Goal: Find specific page/section: Find specific page/section

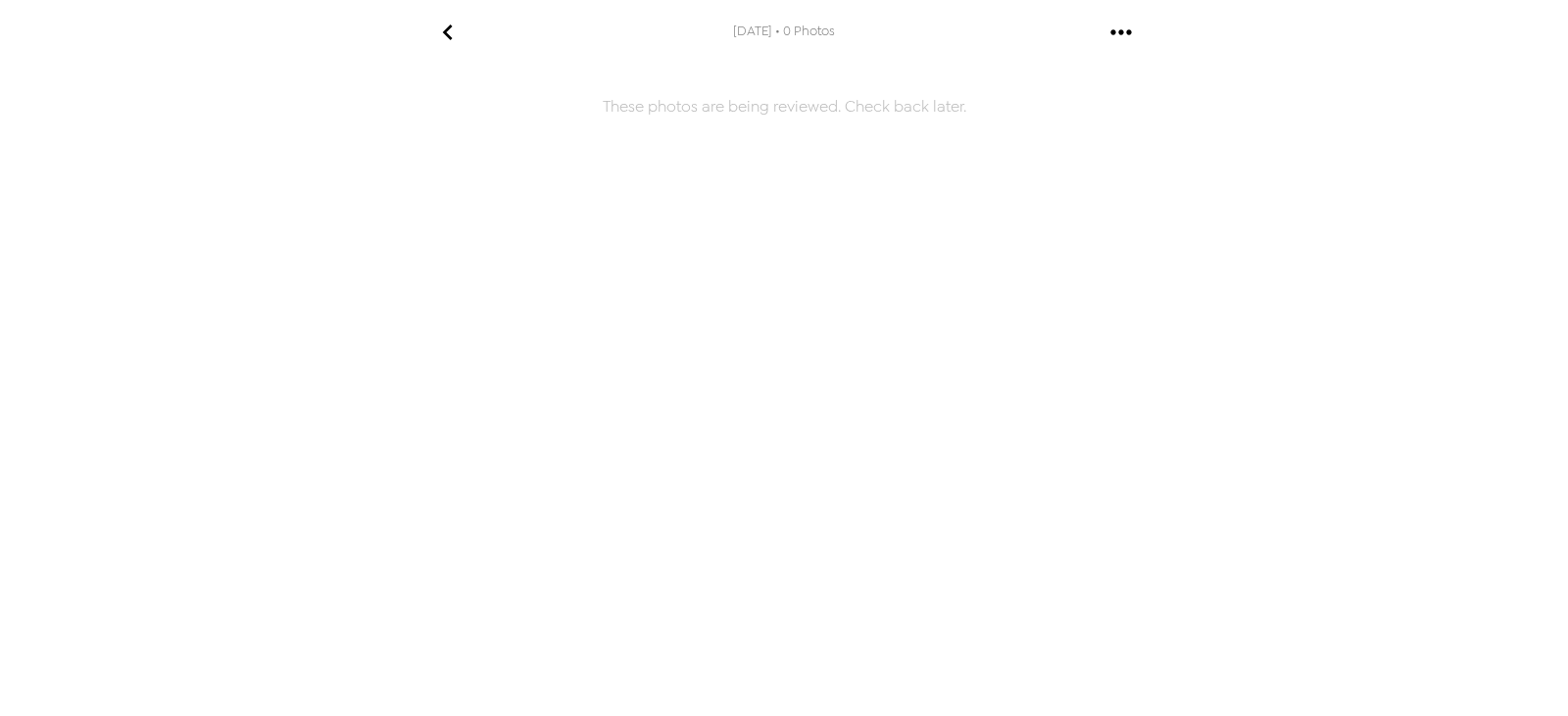
click at [453, 32] on icon "go back" at bounding box center [447, 32] width 31 height 31
click at [1126, 28] on icon "gallery menu" at bounding box center [1121, 32] width 31 height 31
click at [423, 25] on div at bounding box center [784, 358] width 1568 height 716
click at [450, 30] on icon "go back" at bounding box center [447, 32] width 31 height 31
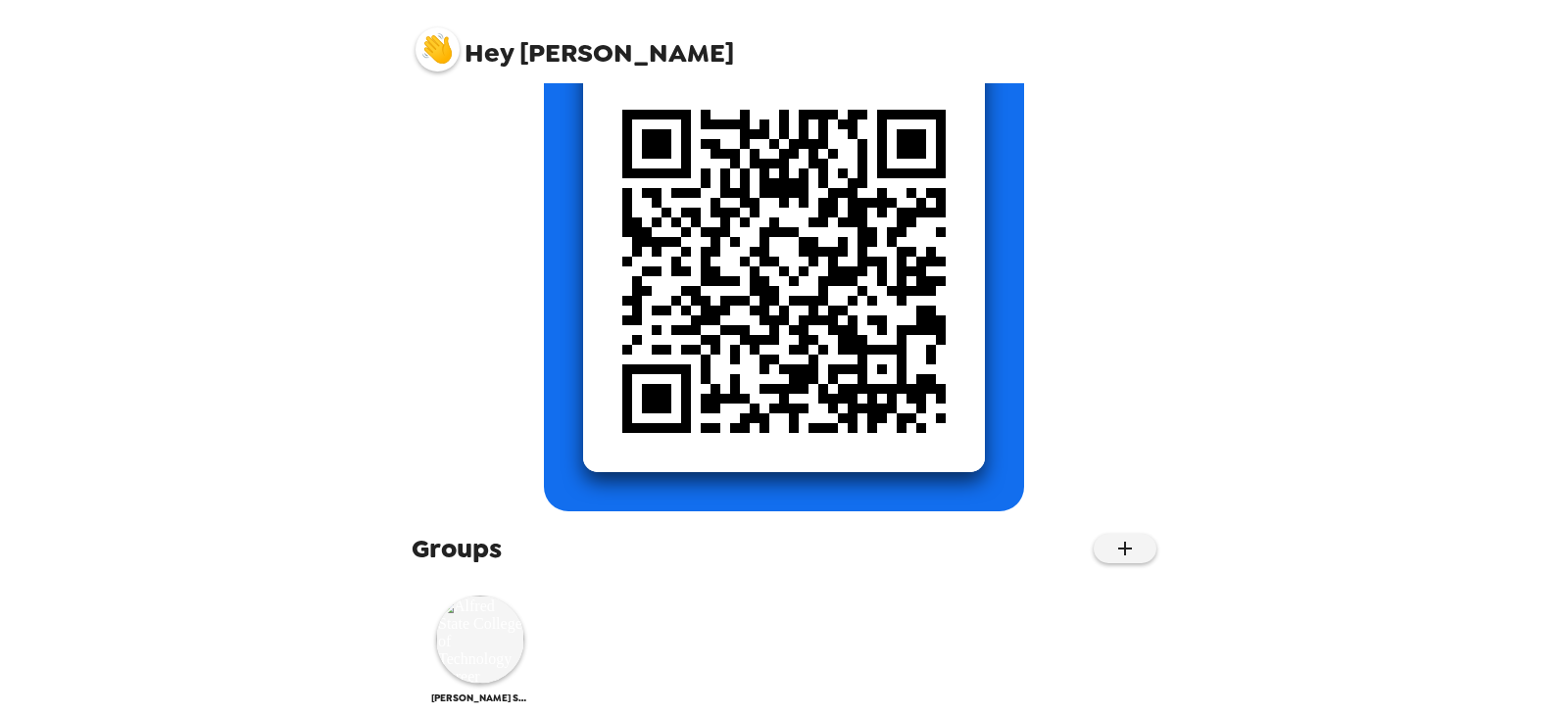
scroll to position [246, 0]
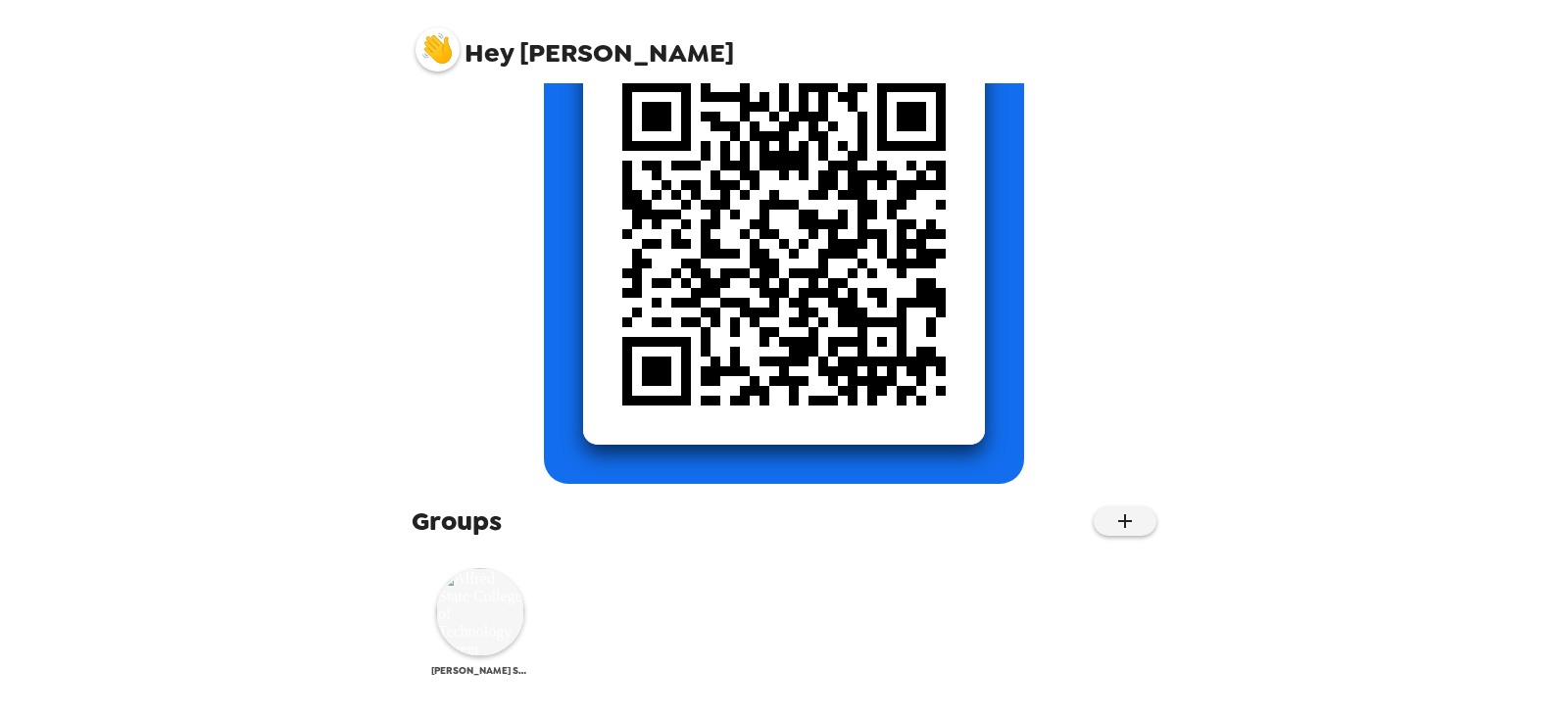
click at [483, 636] on img at bounding box center [480, 612] width 88 height 88
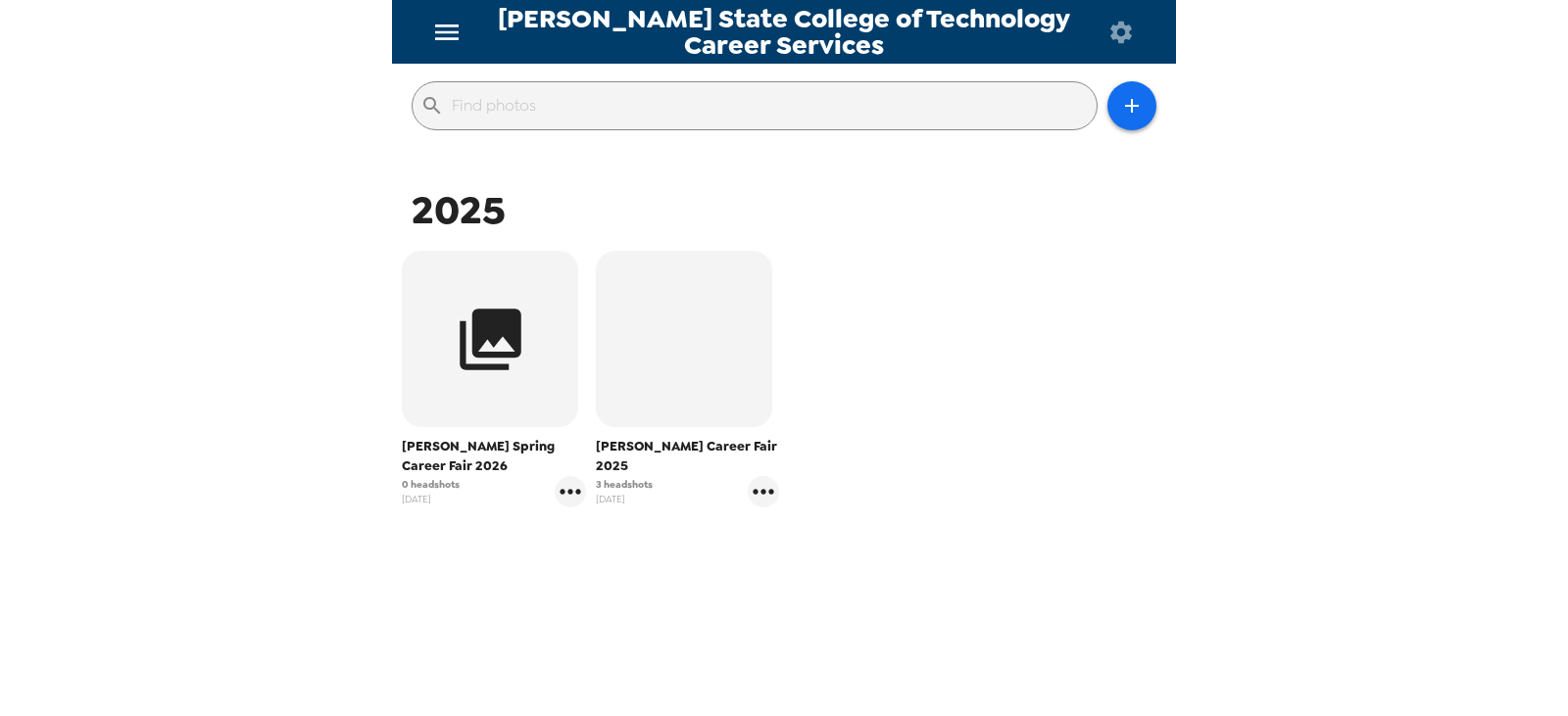
scroll to position [218, 0]
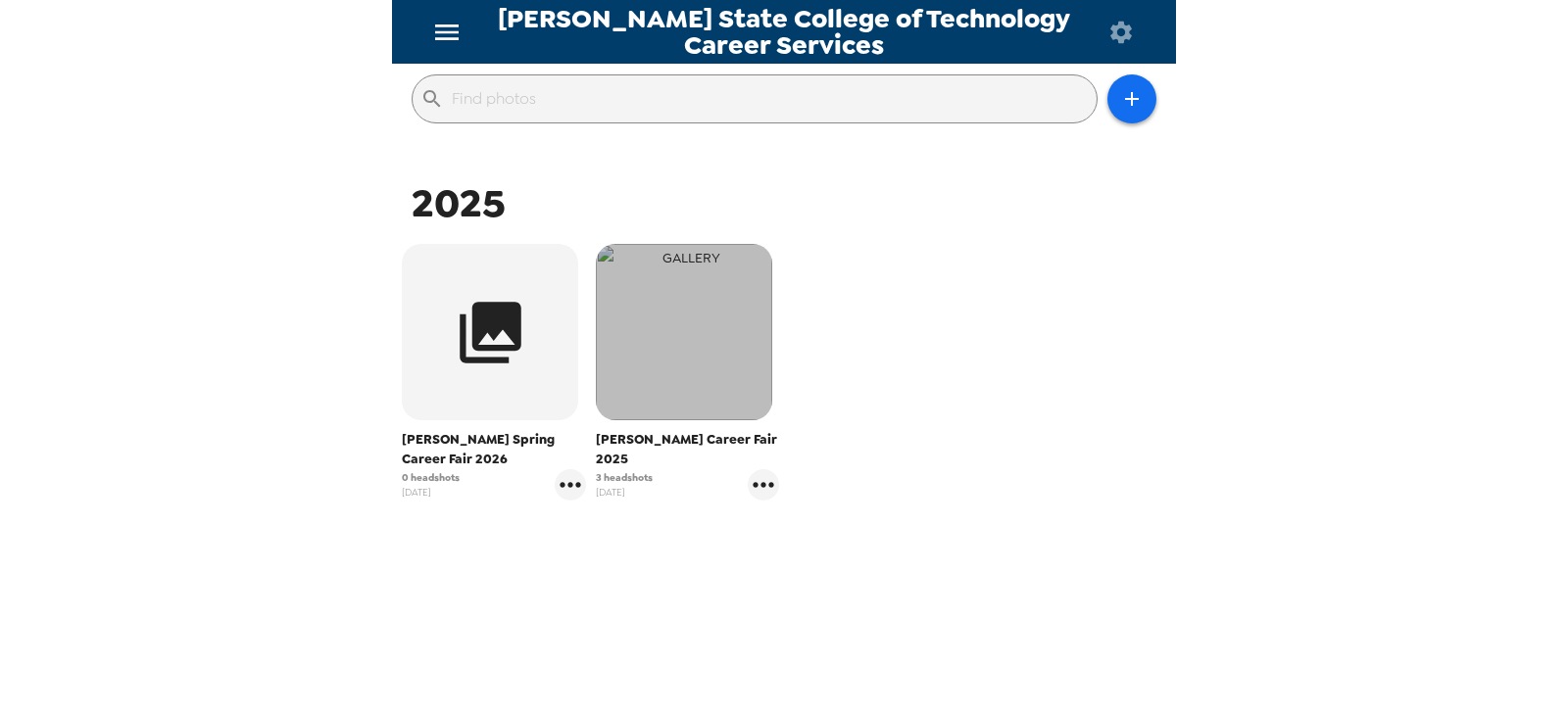
click at [746, 363] on img "button" at bounding box center [684, 332] width 177 height 177
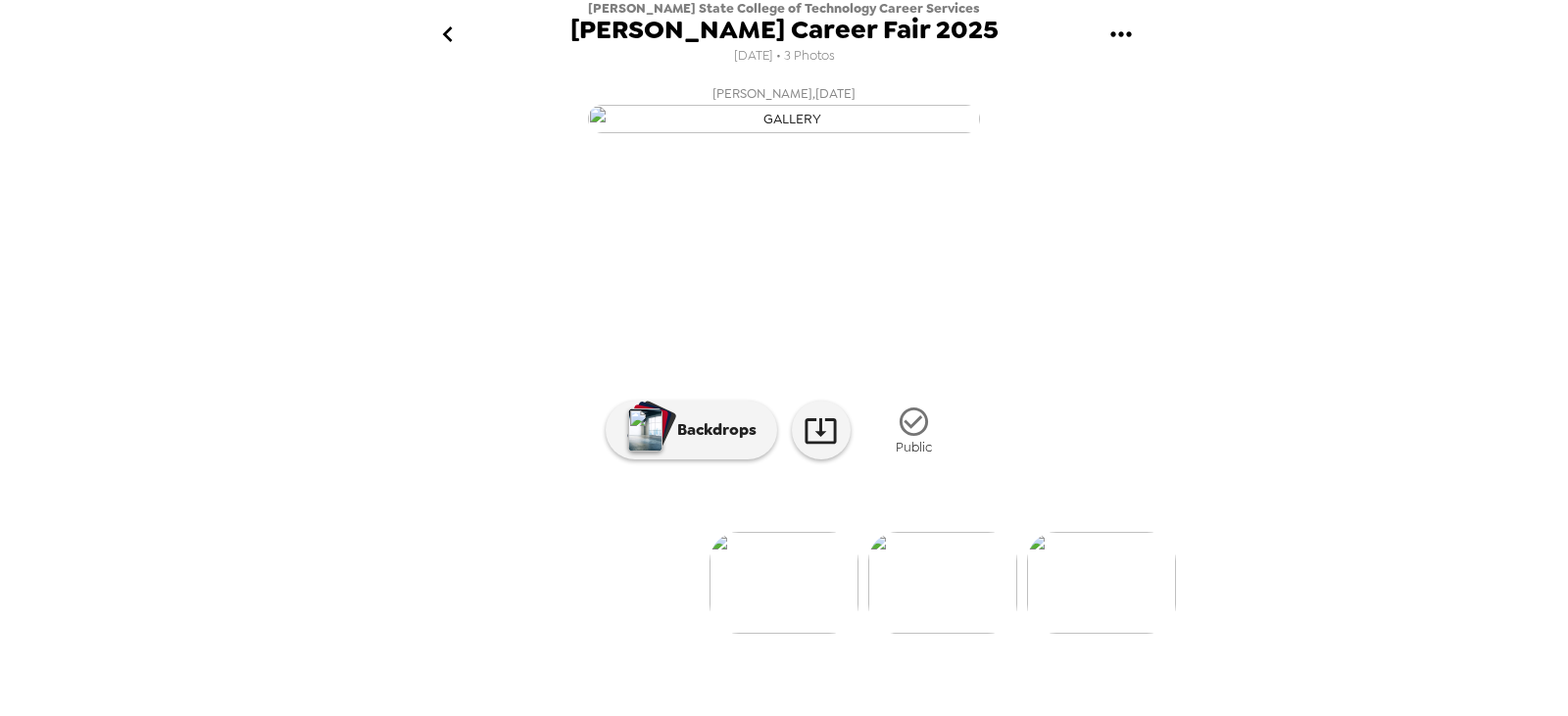
click at [916, 634] on img at bounding box center [942, 583] width 149 height 102
click at [937, 634] on img at bounding box center [943, 583] width 149 height 102
click at [710, 442] on p "Backdrops" at bounding box center [711, 430] width 89 height 24
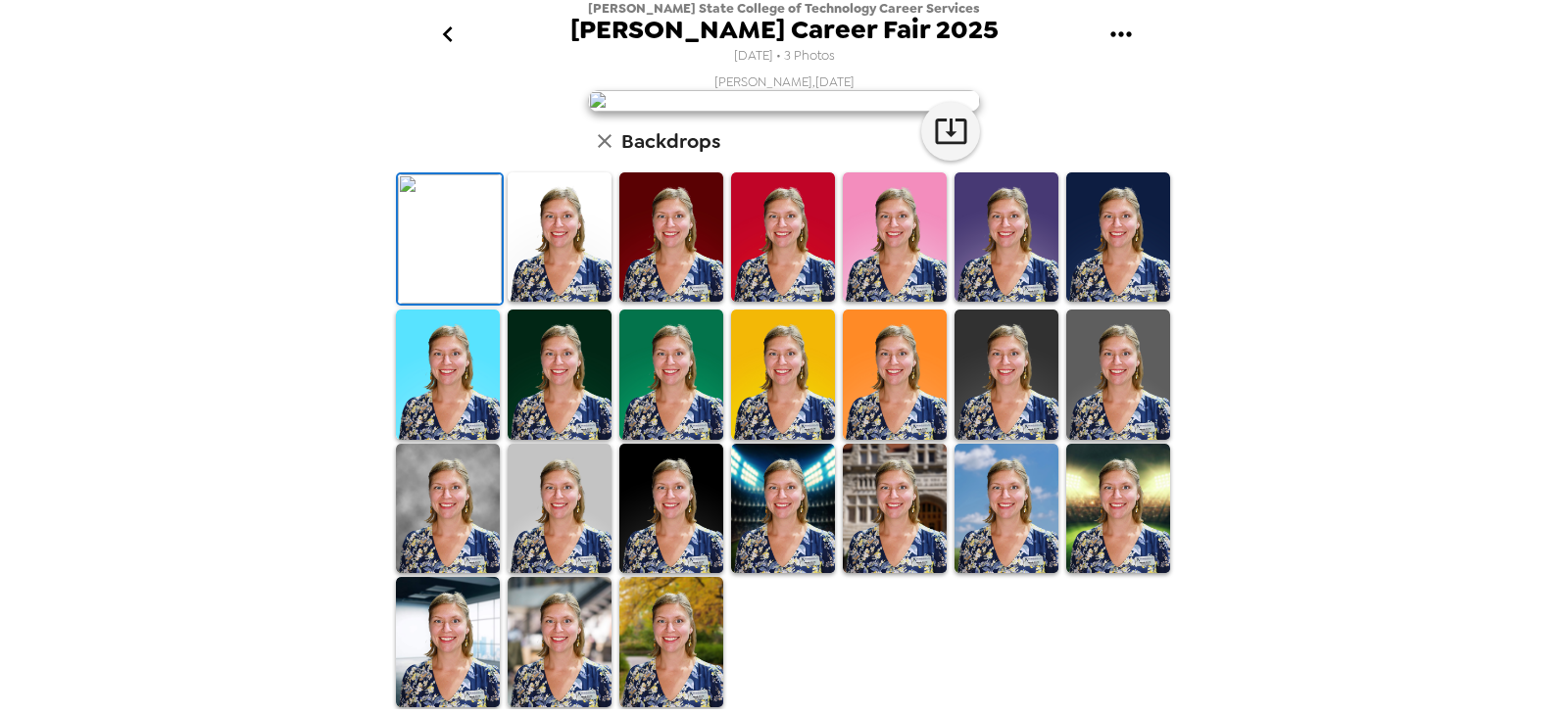
scroll to position [196, 0]
click at [579, 440] on img at bounding box center [559, 374] width 104 height 131
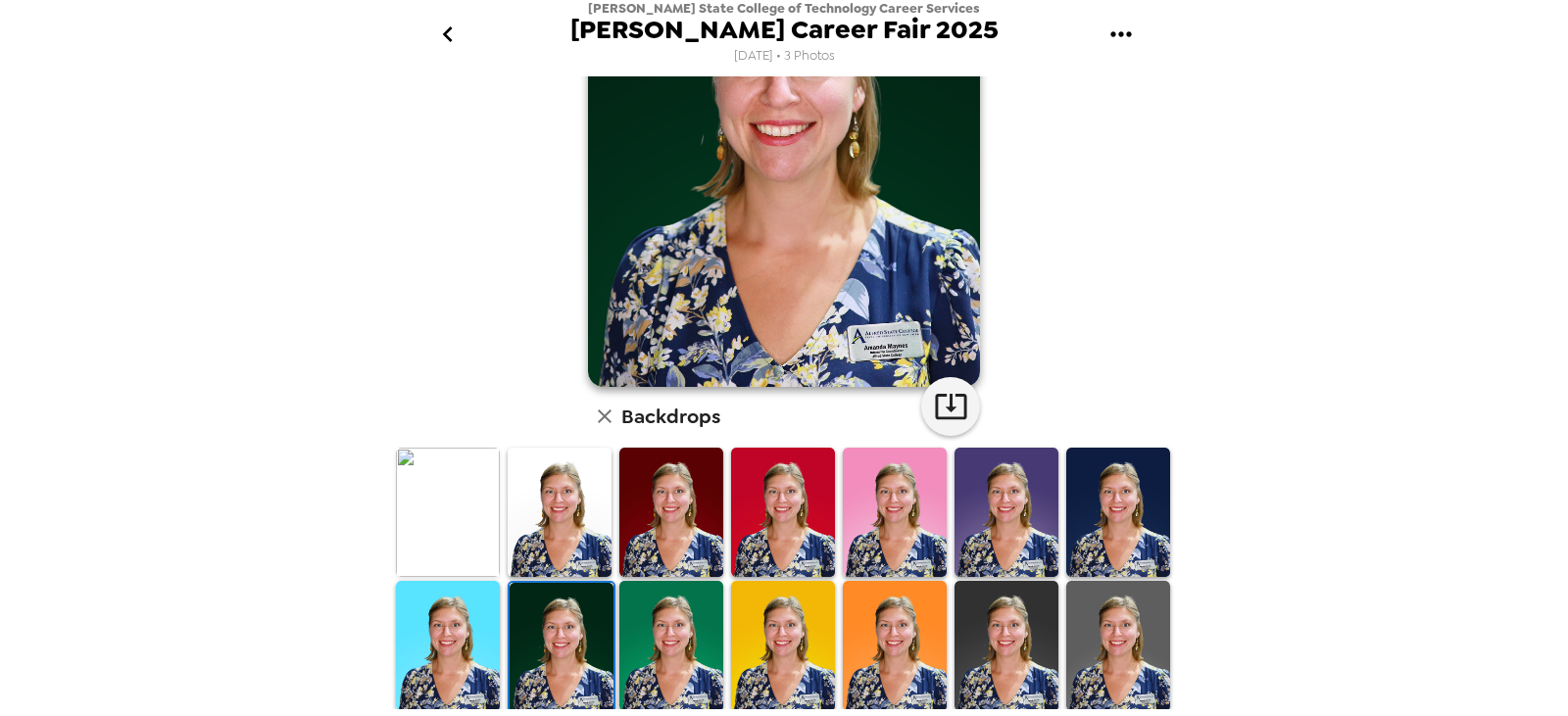
scroll to position [460, 0]
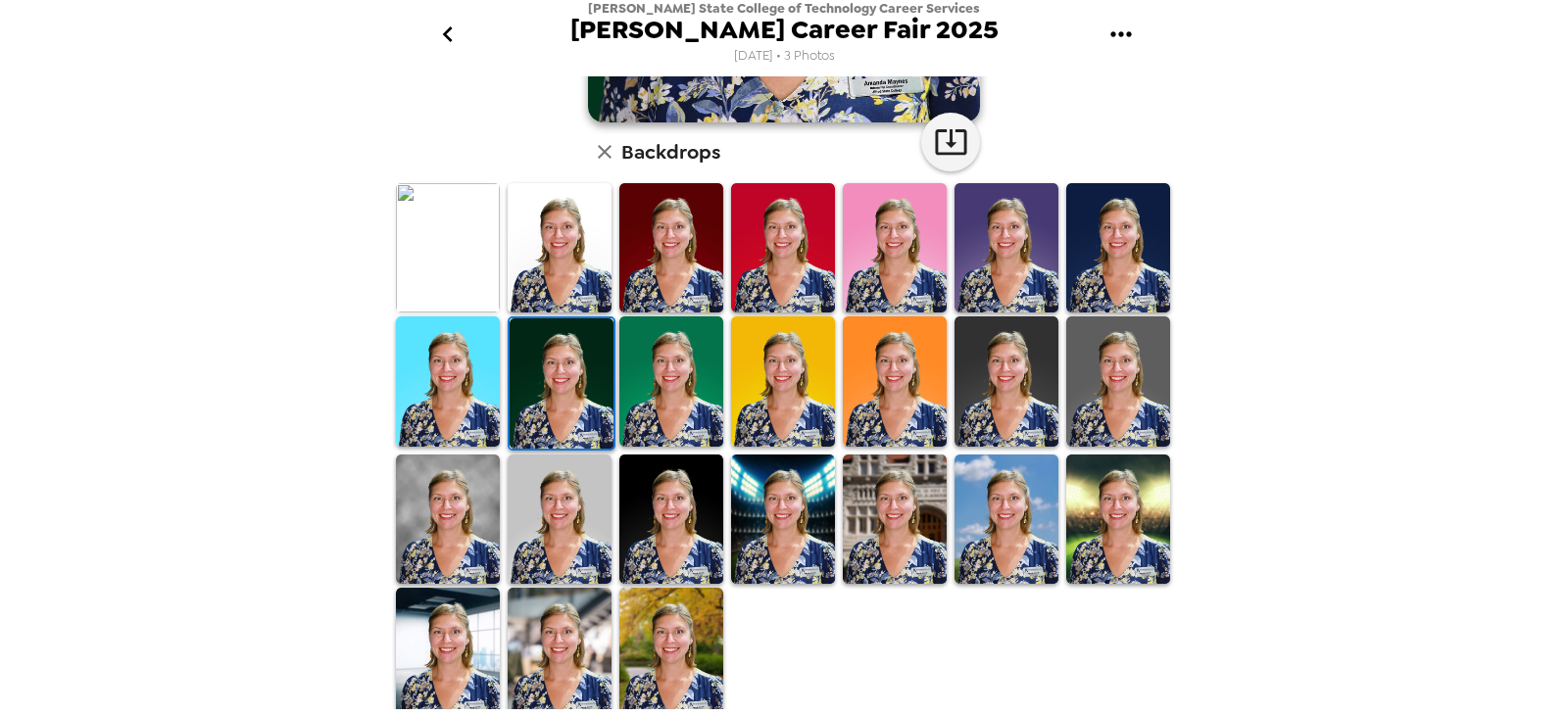
click at [1118, 374] on img at bounding box center [1119, 381] width 104 height 131
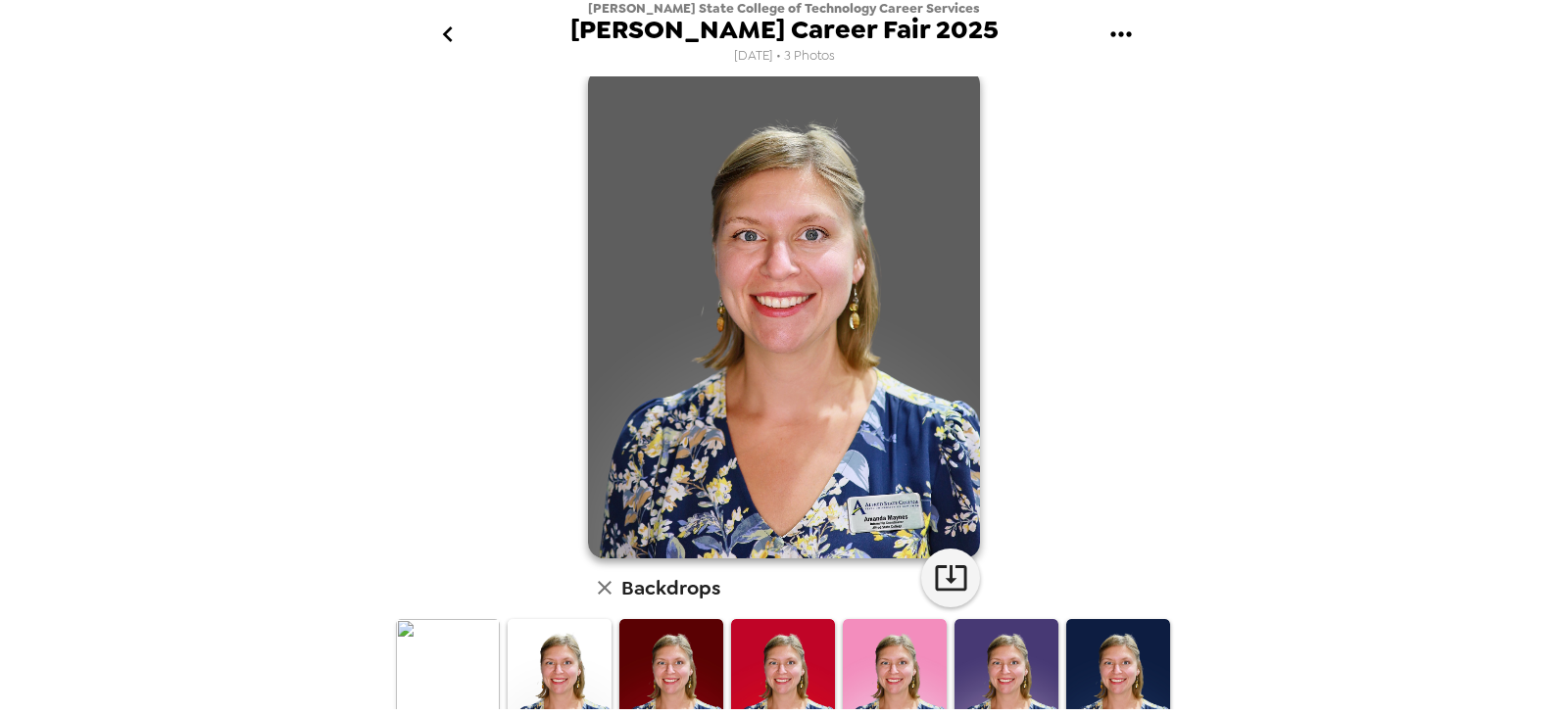
scroll to position [0, 0]
